Goal: Transaction & Acquisition: Purchase product/service

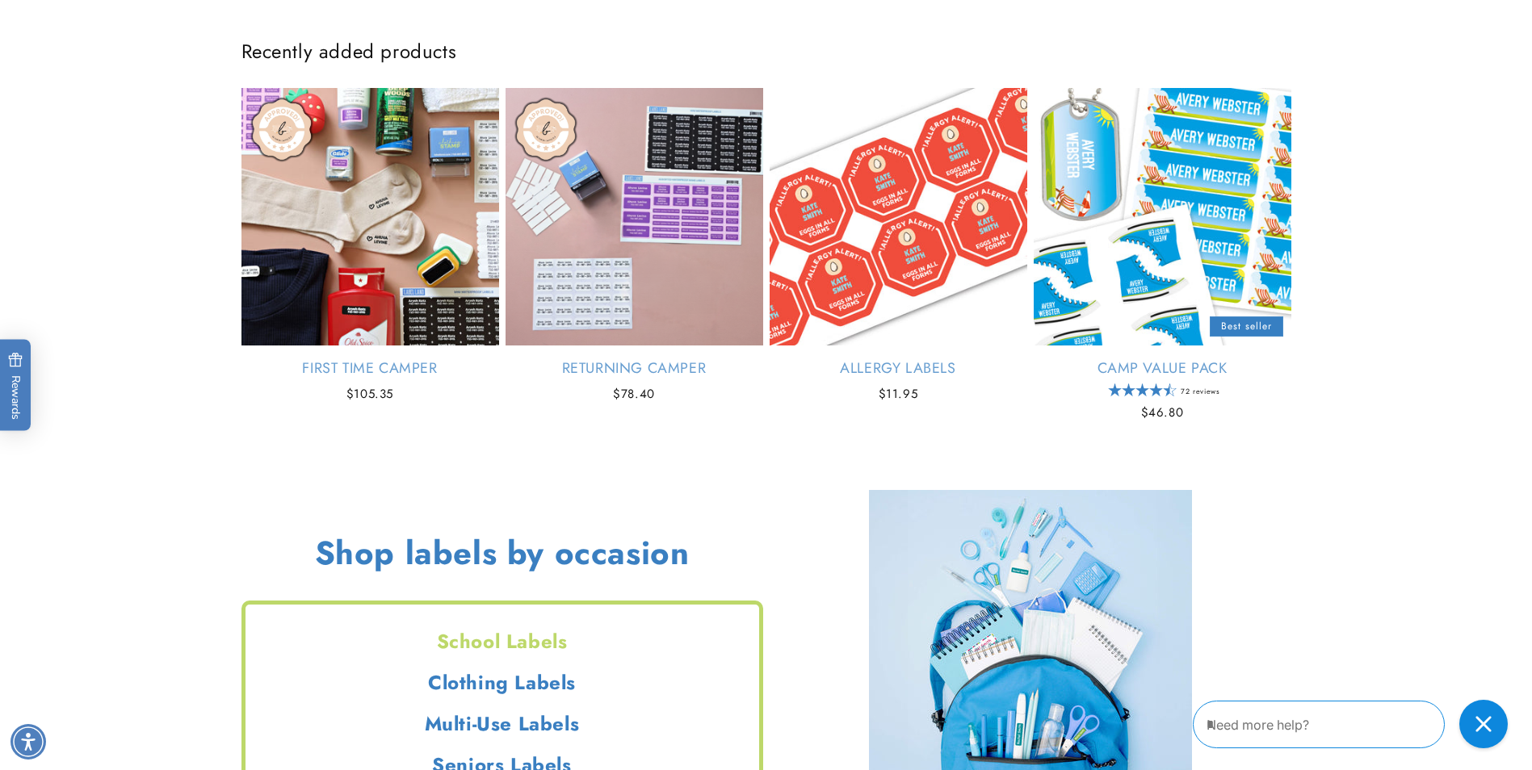
scroll to position [1292, 0]
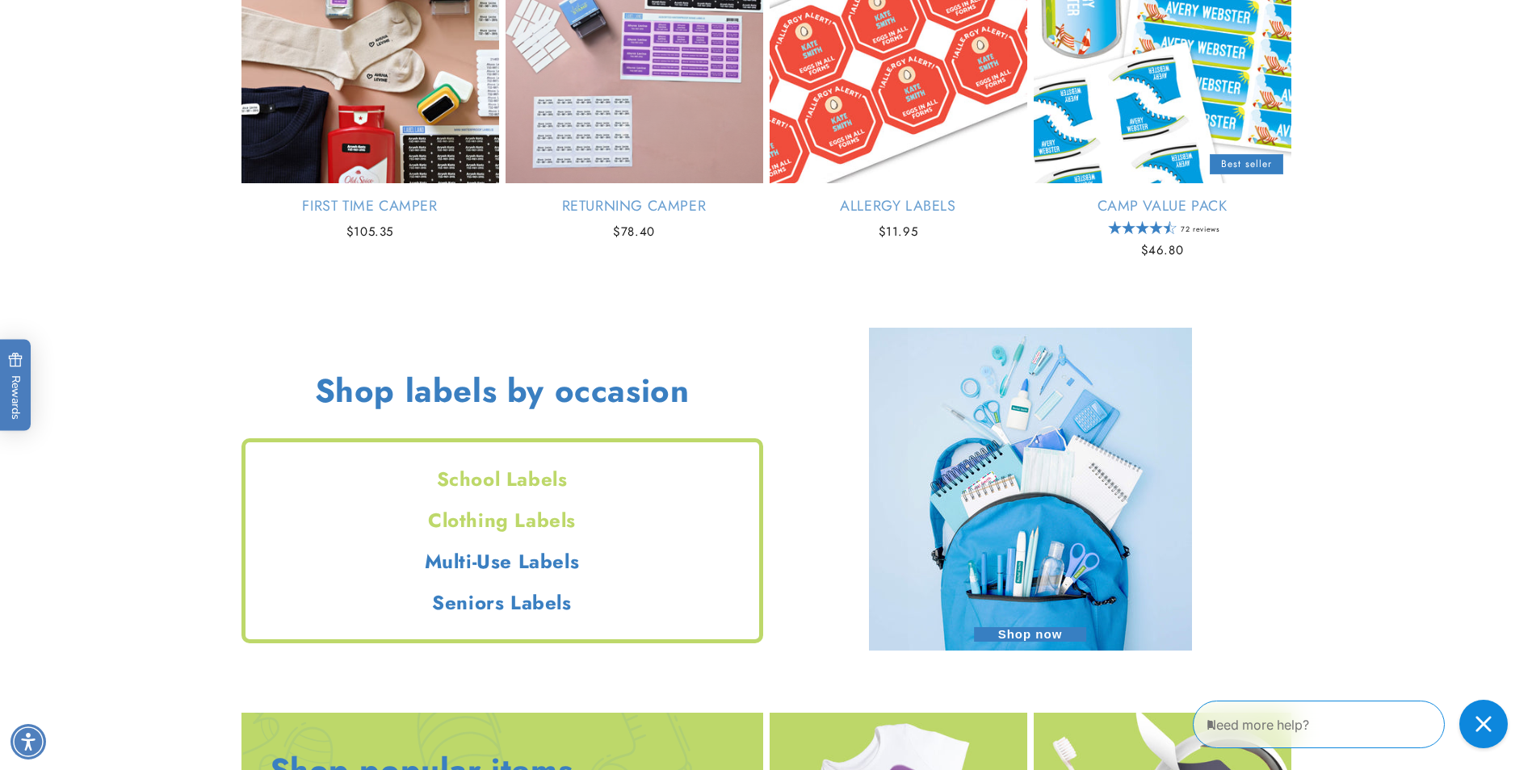
click at [518, 517] on h2 "Clothing Labels" at bounding box center [502, 520] width 514 height 25
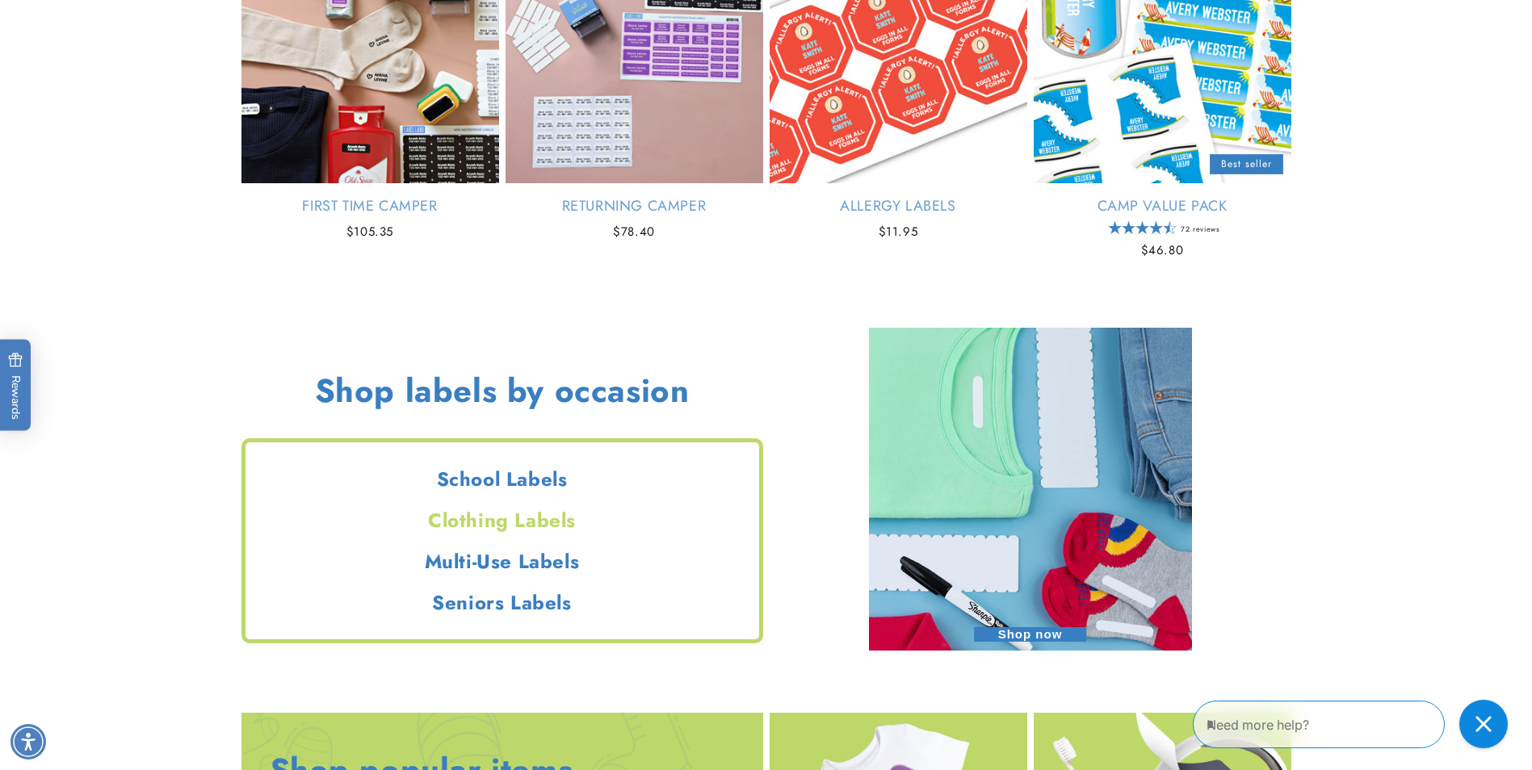
click at [518, 517] on h2 "Clothing Labels" at bounding box center [502, 520] width 514 height 25
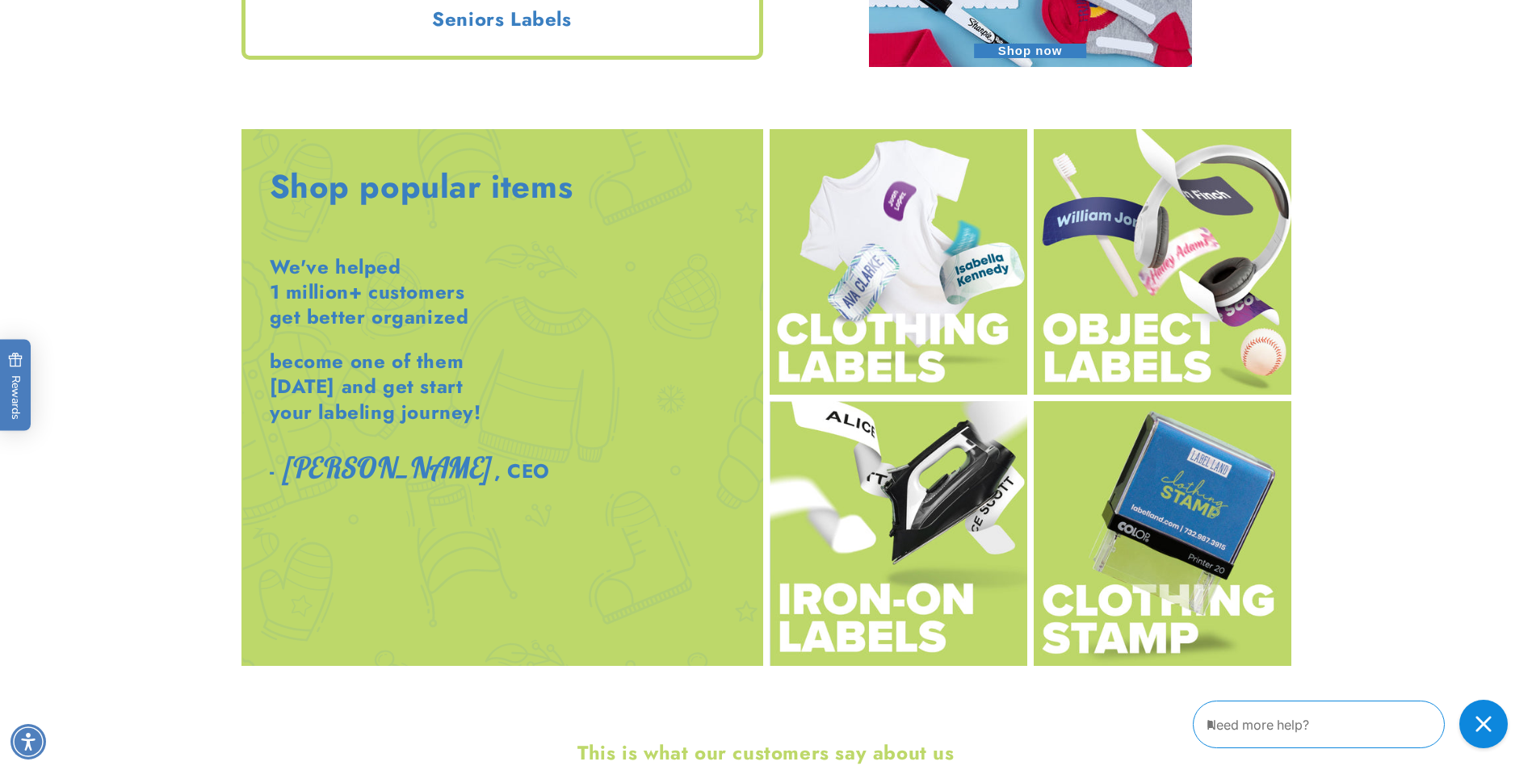
scroll to position [1938, 0]
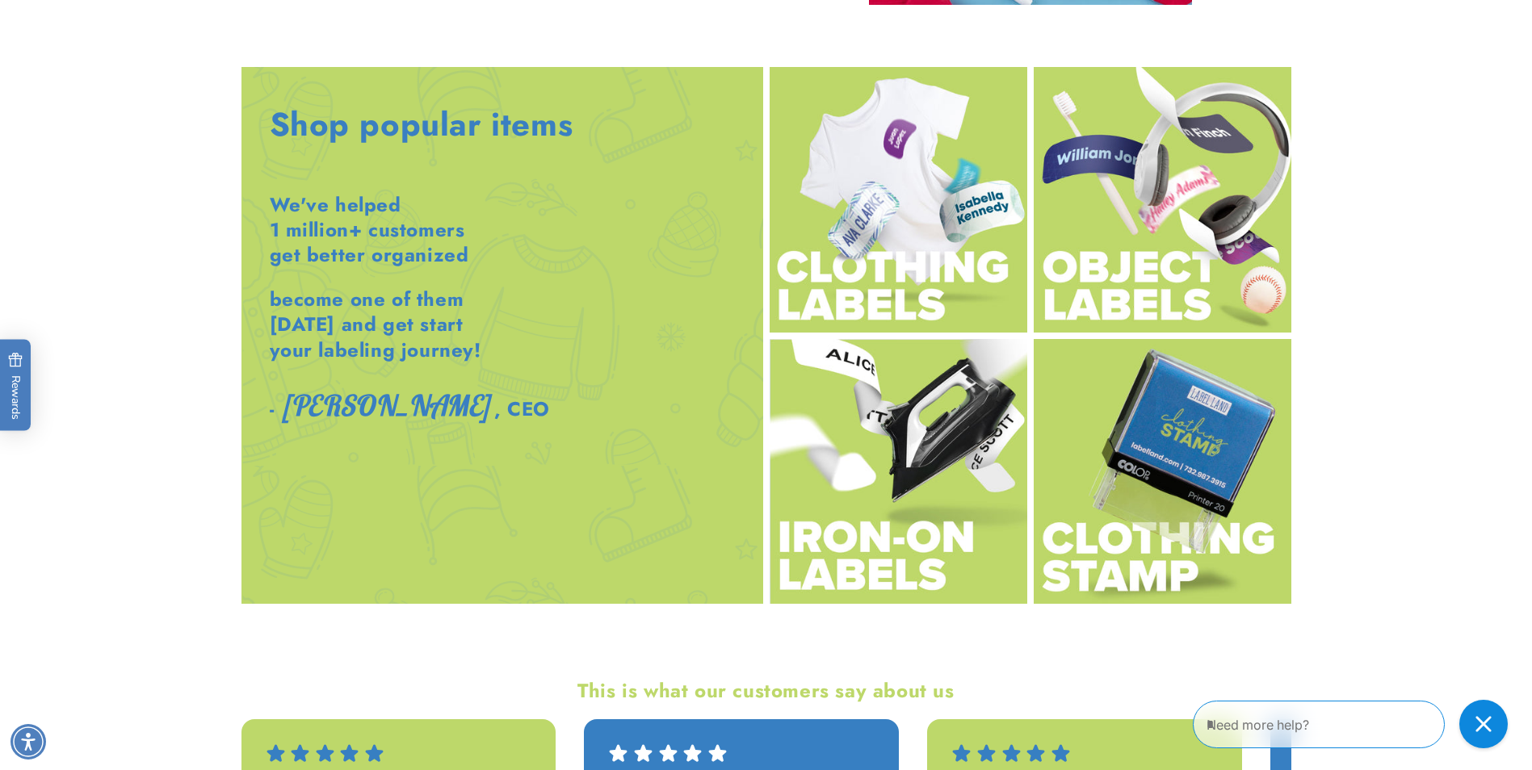
click at [845, 554] on img at bounding box center [898, 472] width 258 height 266
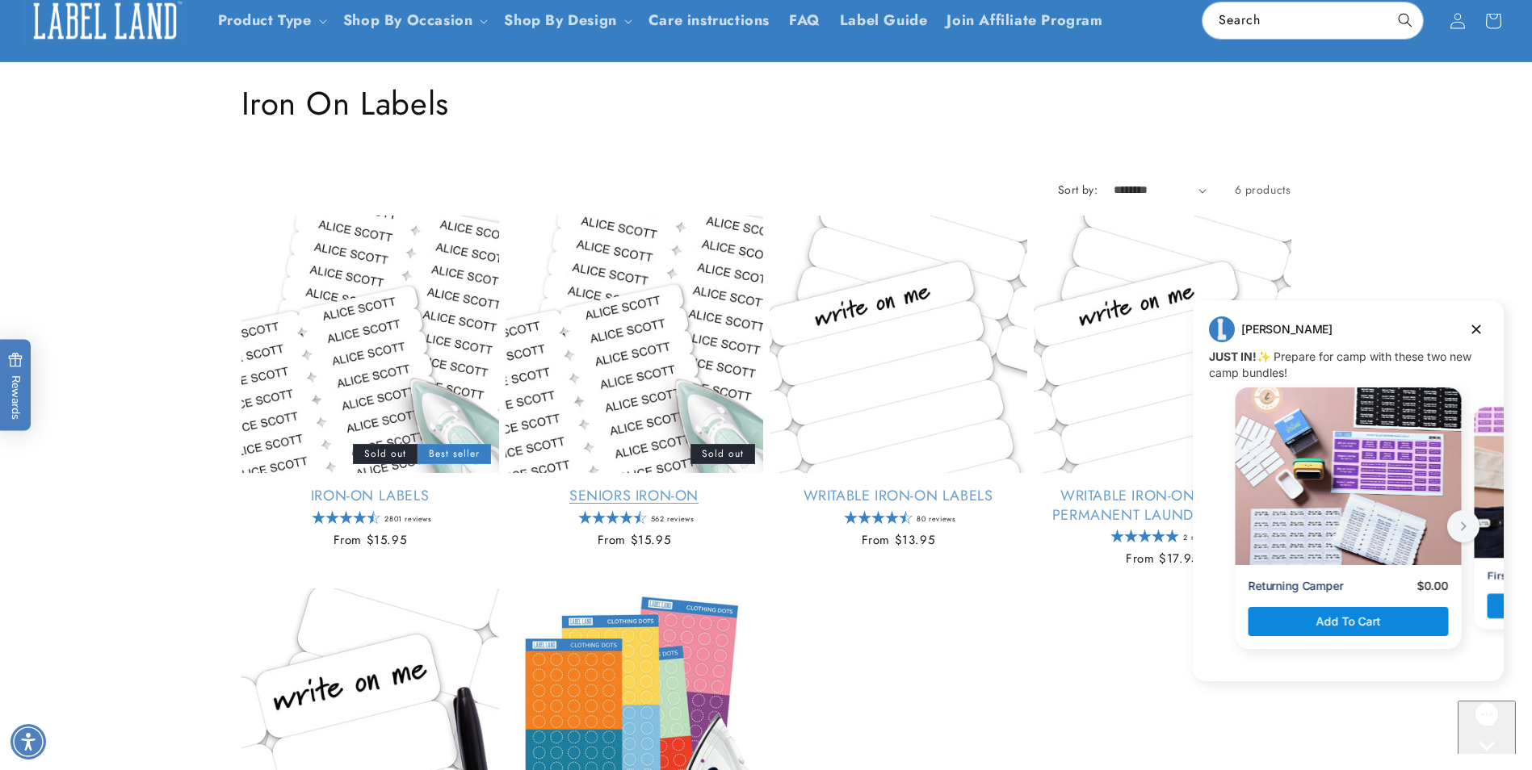
scroll to position [81, 0]
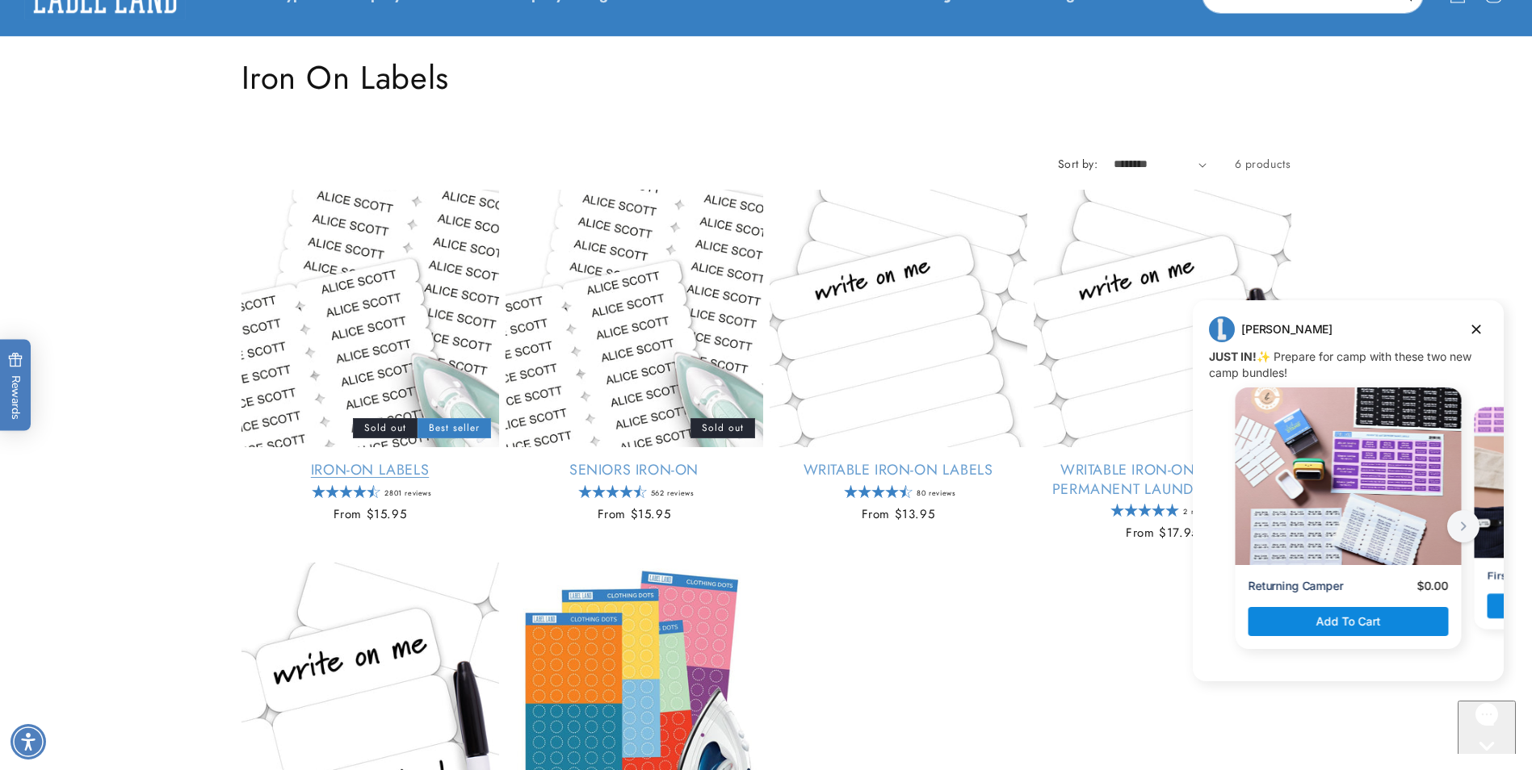
click at [448, 461] on link "Iron-On Labels" at bounding box center [370, 470] width 258 height 19
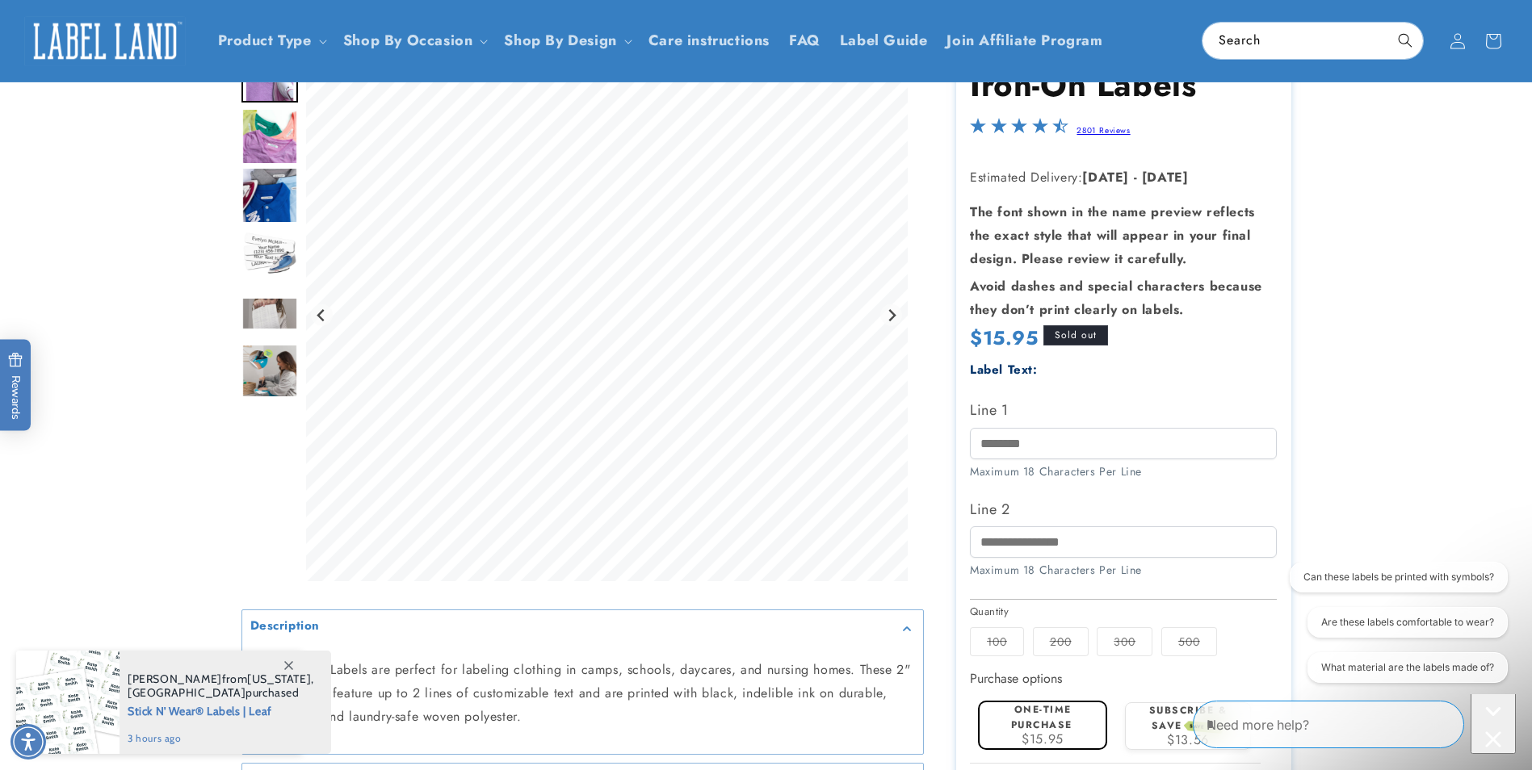
scroll to position [81, 0]
